Goal: Task Accomplishment & Management: Manage account settings

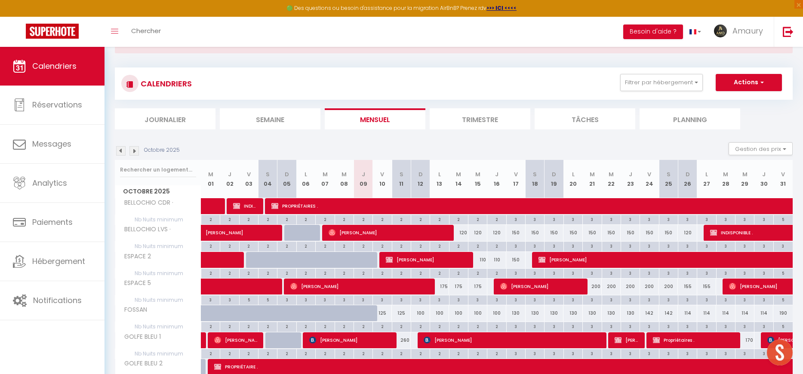
scroll to position [57, 0]
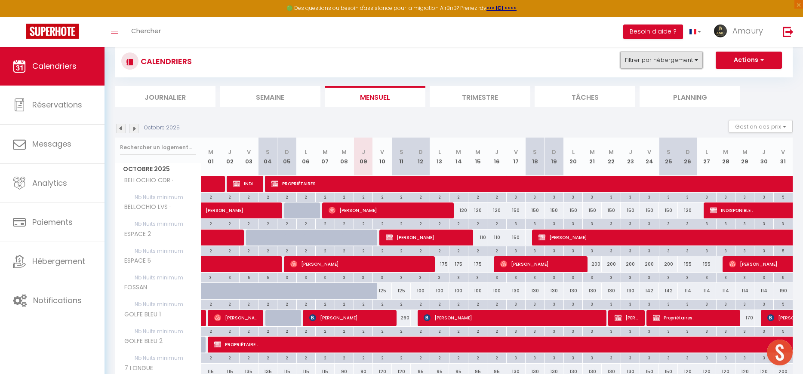
click at [653, 60] on button "Filtrer par hébergement" at bounding box center [661, 60] width 83 height 17
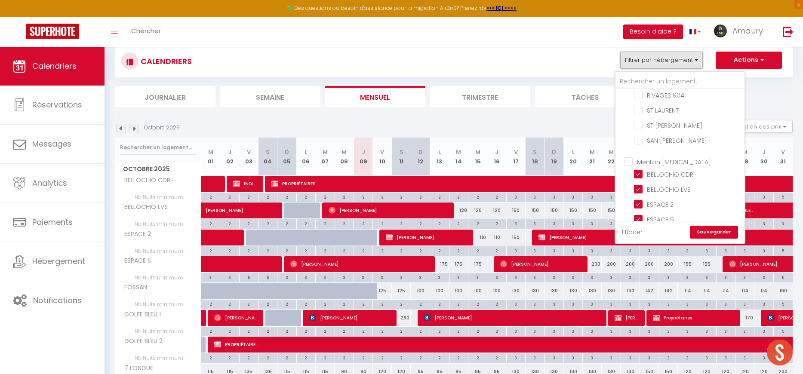
scroll to position [261, 0]
click at [632, 160] on input "Menton [MEDICAL_DATA]" at bounding box center [688, 161] width 129 height 9
checkbox input "true"
checkbox input "false"
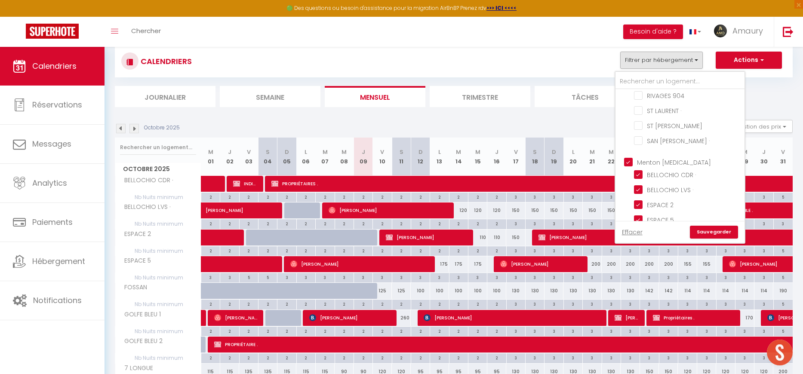
checkbox input "false"
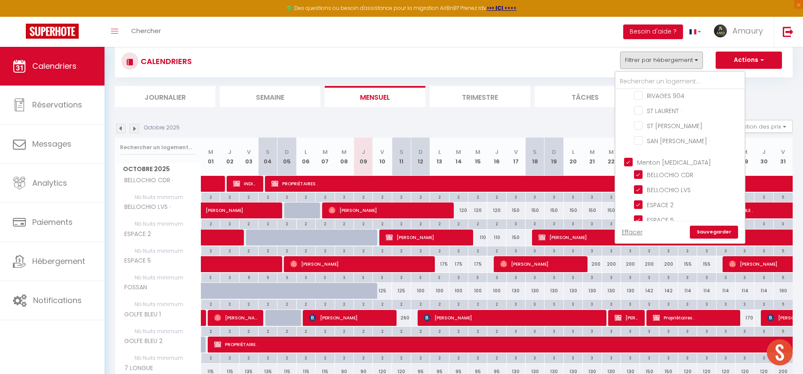
checkbox input "false"
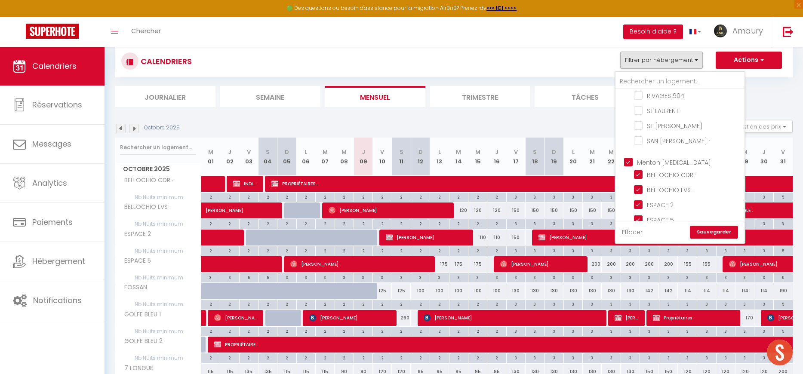
checkbox input "false"
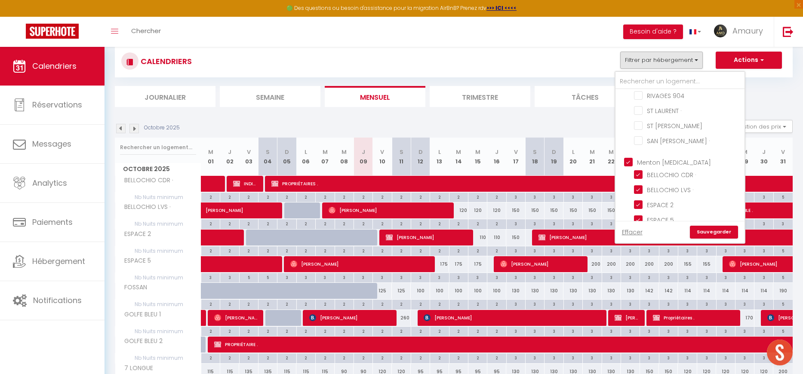
checkbox input "false"
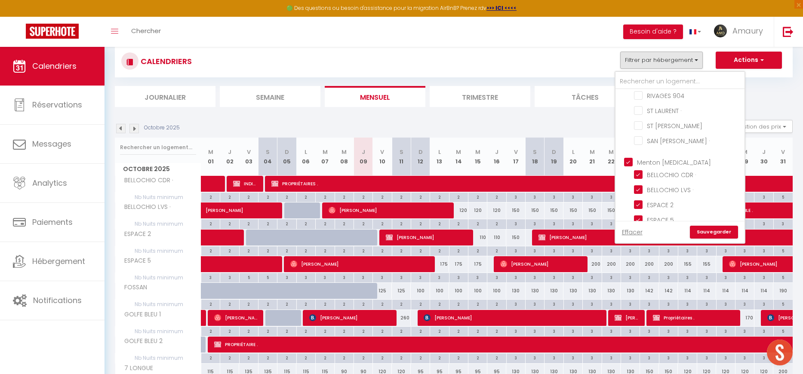
checkbox input "false"
click at [632, 160] on input "Menton [MEDICAL_DATA]" at bounding box center [688, 161] width 129 height 9
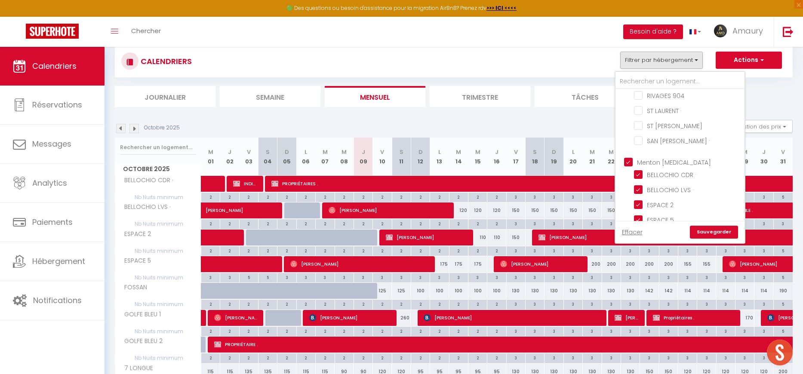
checkbox input "false"
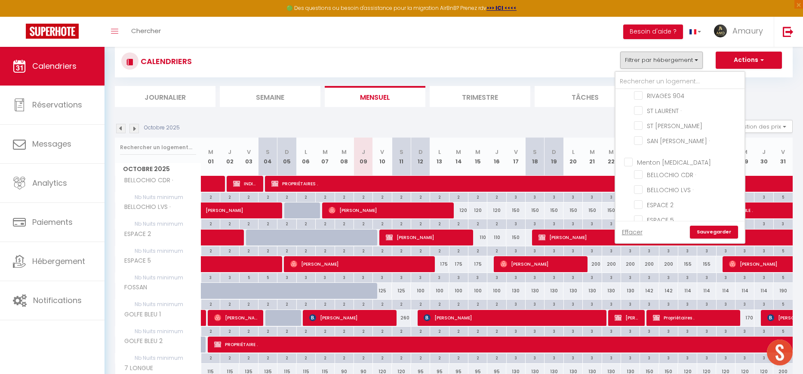
checkbox input "false"
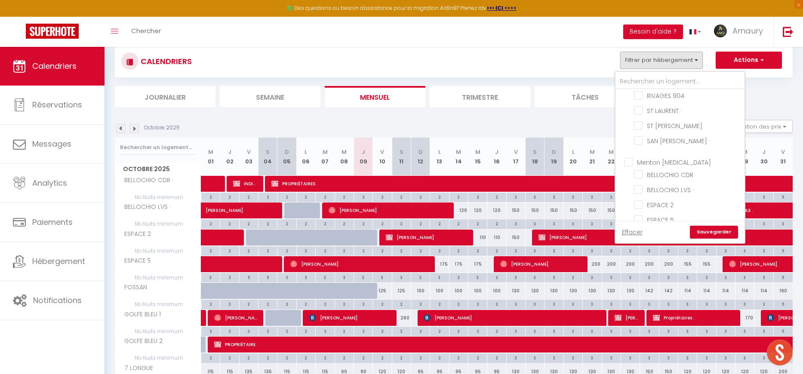
checkbox input "false"
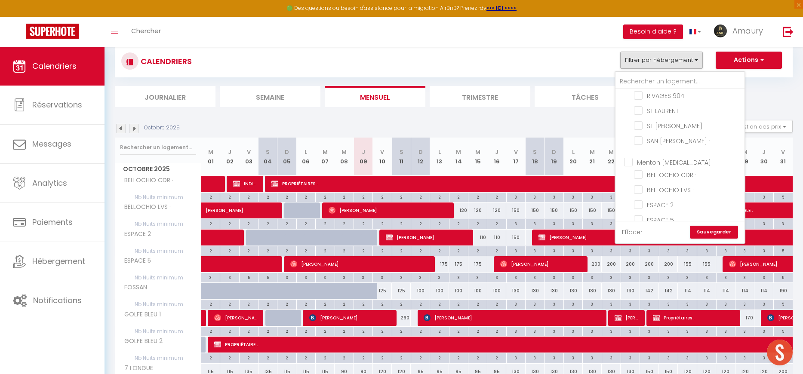
checkbox input "false"
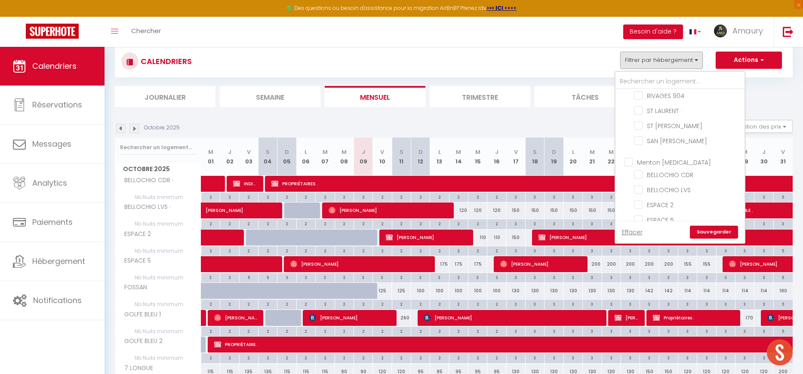
checkbox input "false"
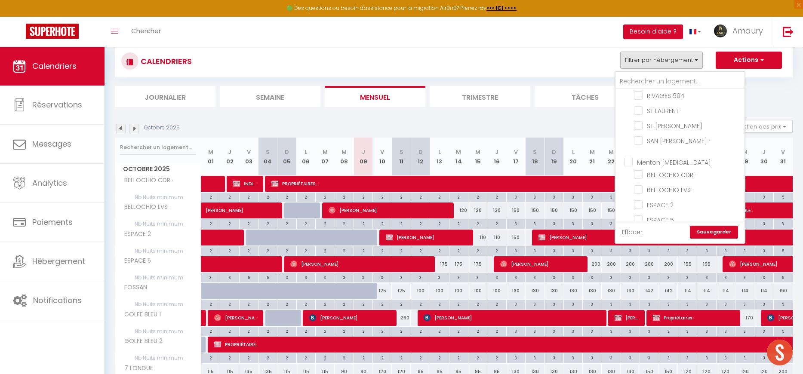
checkbox input "false"
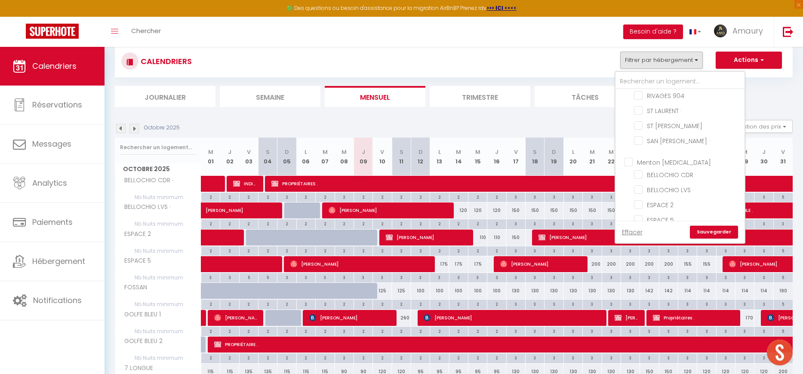
checkbox input "false"
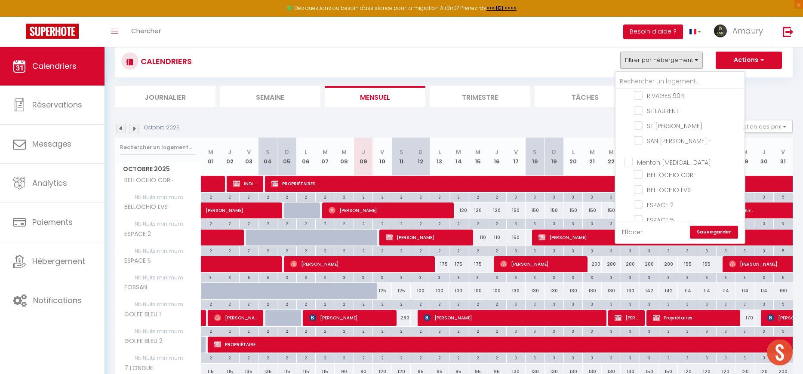
checkbox input "false"
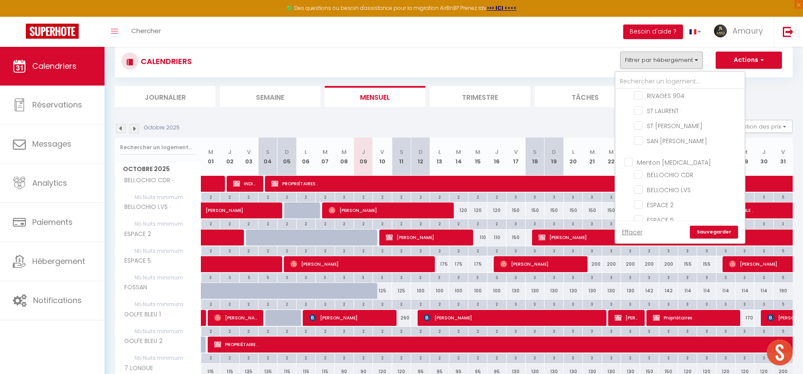
checkbox input "false"
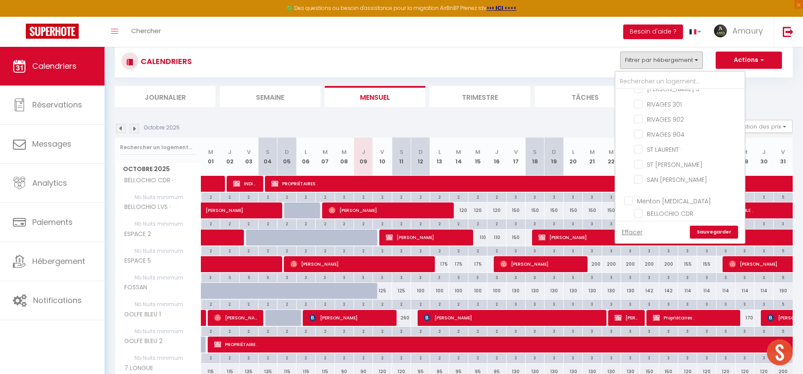
scroll to position [227, 0]
click at [713, 231] on link "Sauvegarder" at bounding box center [714, 232] width 48 height 13
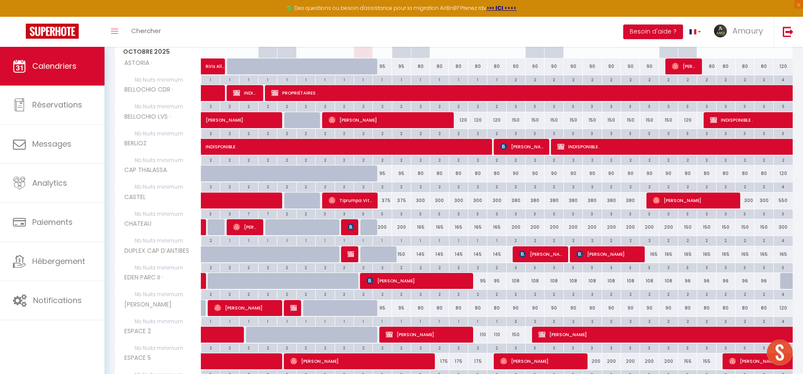
scroll to position [177, 0]
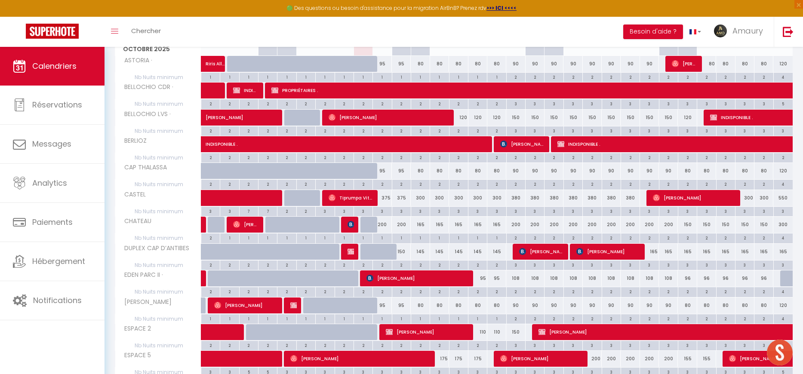
click at [385, 199] on div "375" at bounding box center [382, 198] width 19 height 16
type input "375"
type input "Ven 10 Octobre 2025"
type input "[PERSON_NAME] 11 Octobre 2025"
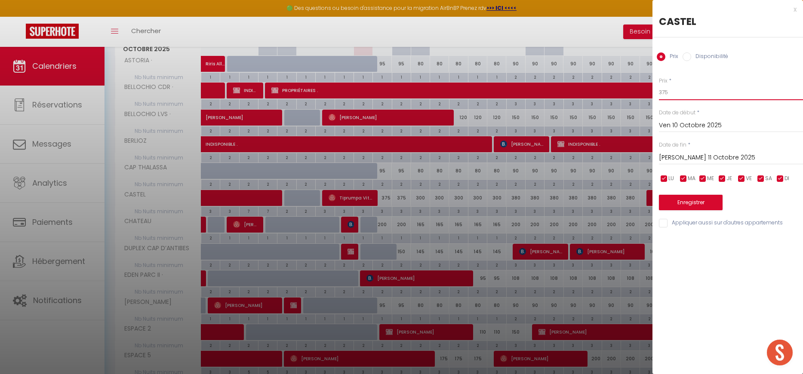
click at [671, 95] on input "375" at bounding box center [731, 92] width 144 height 15
type input "350"
click at [669, 154] on input "[PERSON_NAME] 11 Octobre 2025" at bounding box center [731, 157] width 144 height 11
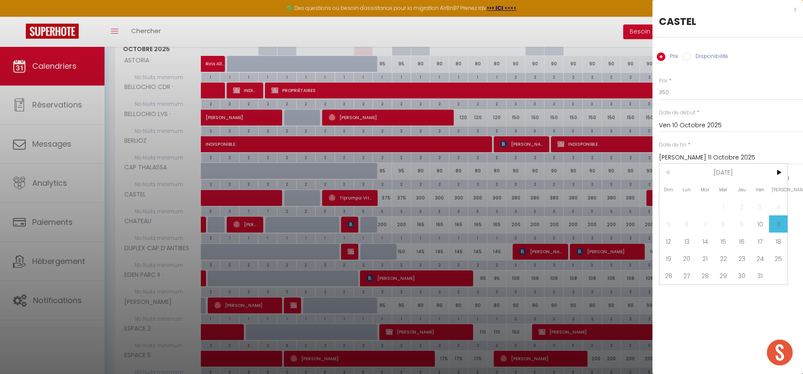
click at [668, 239] on span "12" at bounding box center [668, 241] width 18 height 17
type input "Dim 12 Octobre 2025"
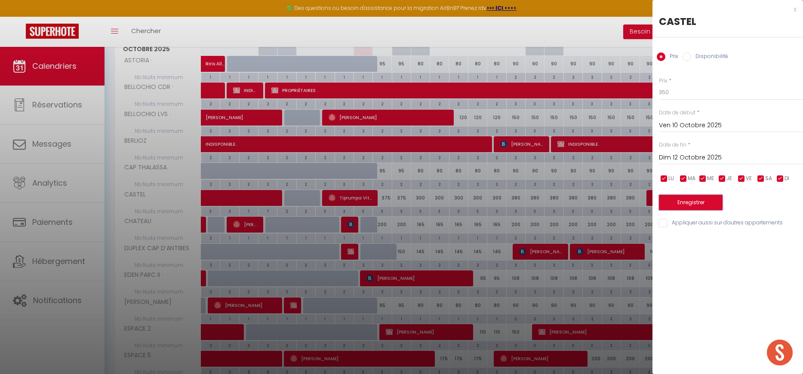
click at [673, 205] on button "Enregistrer" at bounding box center [691, 202] width 64 height 15
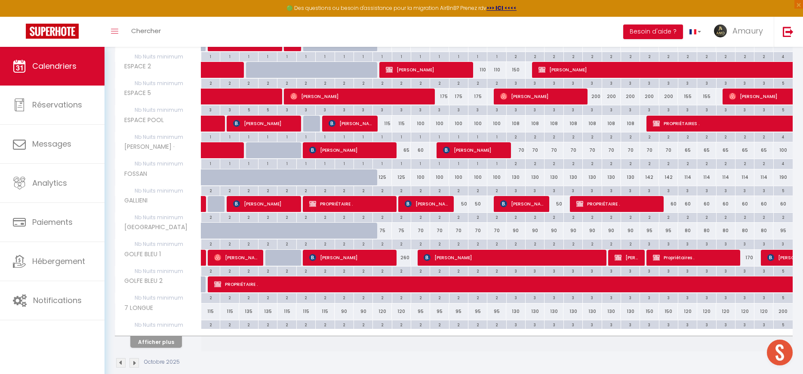
scroll to position [442, 0]
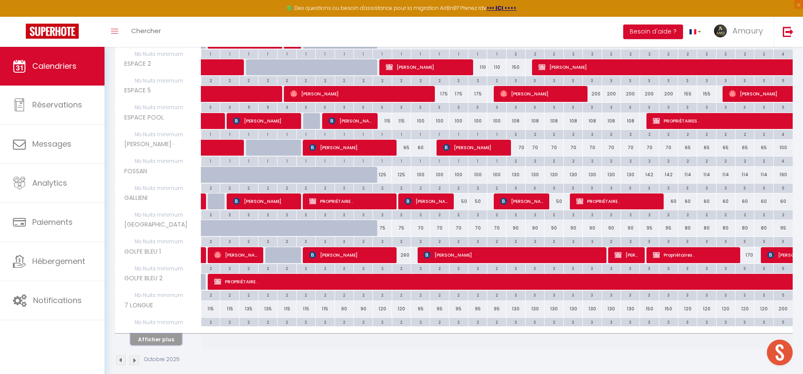
click at [169, 342] on button "Afficher plus" at bounding box center [156, 340] width 52 height 12
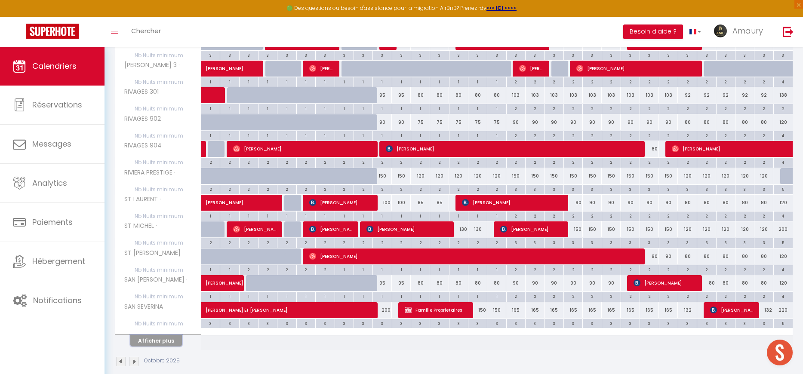
scroll to position [989, 0]
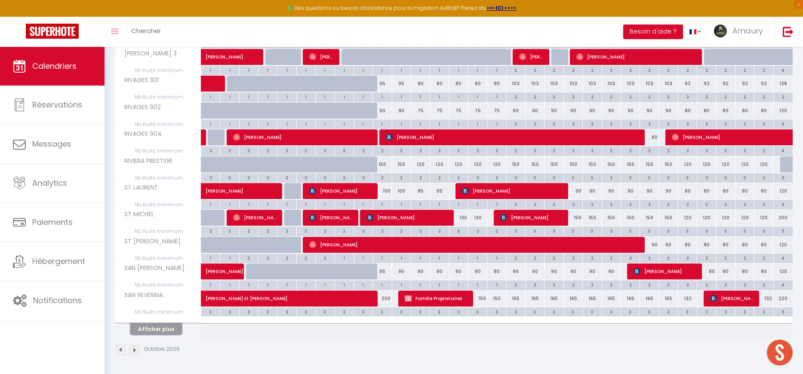
click at [151, 332] on button "Afficher plus" at bounding box center [156, 330] width 52 height 12
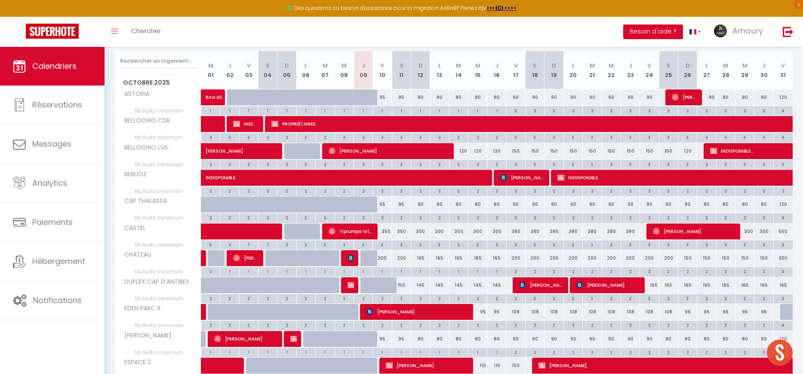
scroll to position [0, 0]
